Goal: Navigation & Orientation: Understand site structure

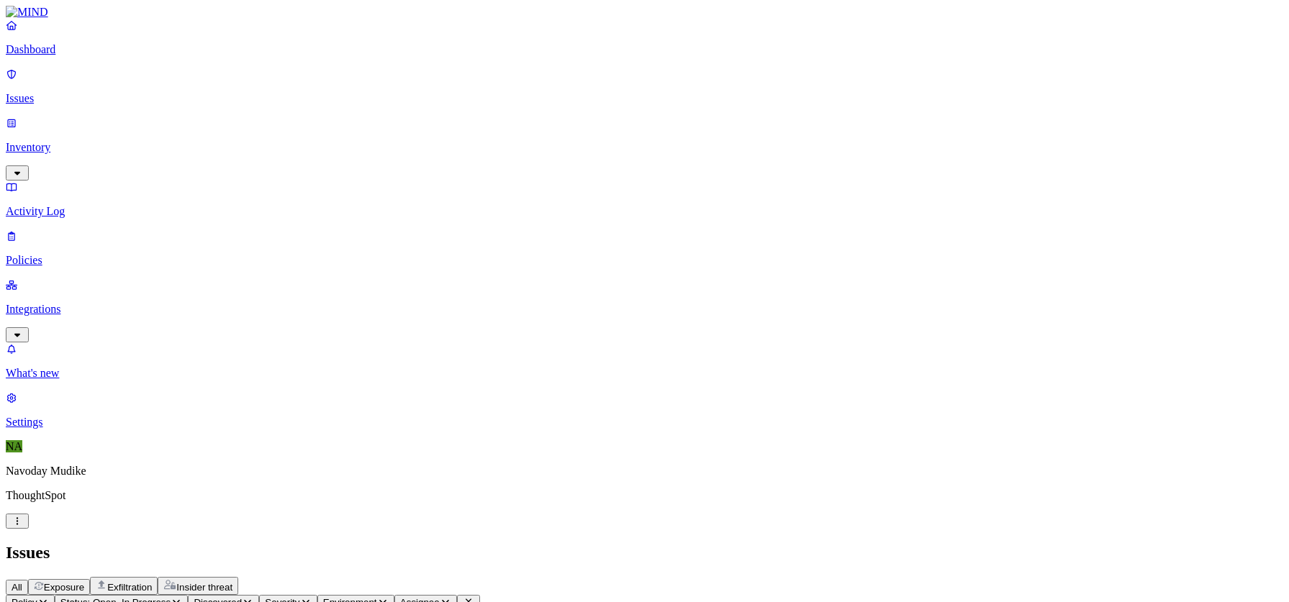
click at [855, 577] on div "All Exposure Exfiltration Insider threat" at bounding box center [645, 586] width 1278 height 18
click at [65, 56] on p "Dashboard" at bounding box center [645, 49] width 1278 height 13
click at [45, 297] on nav "Dashboard Issues Inventory Activity Log Policies Integrations What's new 1 Sett…" at bounding box center [645, 224] width 1278 height 410
click at [856, 543] on h2 "Dashboard" at bounding box center [645, 552] width 1278 height 19
click at [824, 543] on h2 "Dashboard" at bounding box center [645, 552] width 1278 height 19
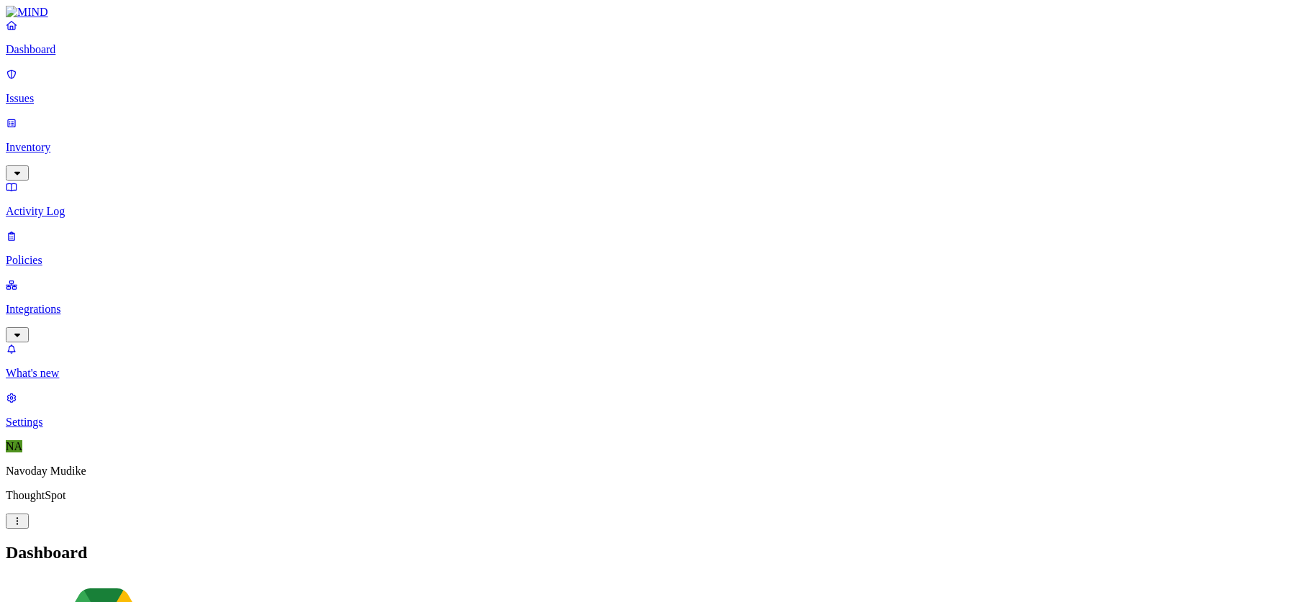
click at [23, 330] on icon "button" at bounding box center [18, 334] width 12 height 9
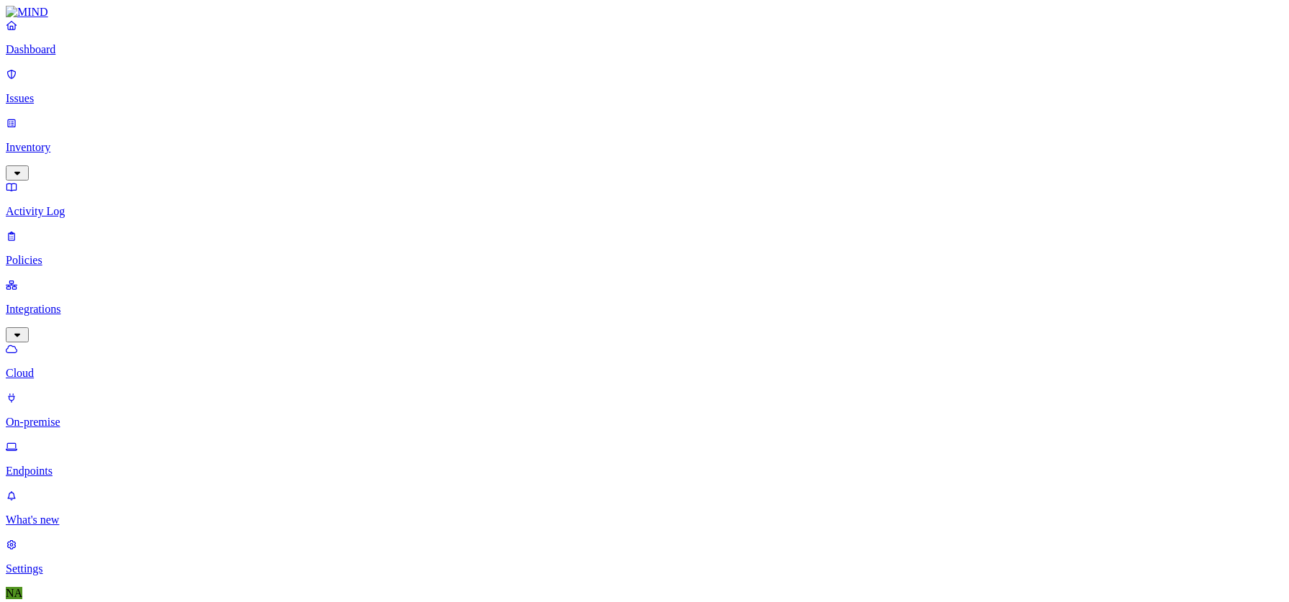
click at [83, 465] on p "Endpoints" at bounding box center [645, 471] width 1278 height 13
click at [23, 168] on icon "button" at bounding box center [18, 172] width 12 height 9
click at [65, 254] on p "Users" at bounding box center [645, 260] width 1278 height 13
